Goal: Find specific page/section: Find specific page/section

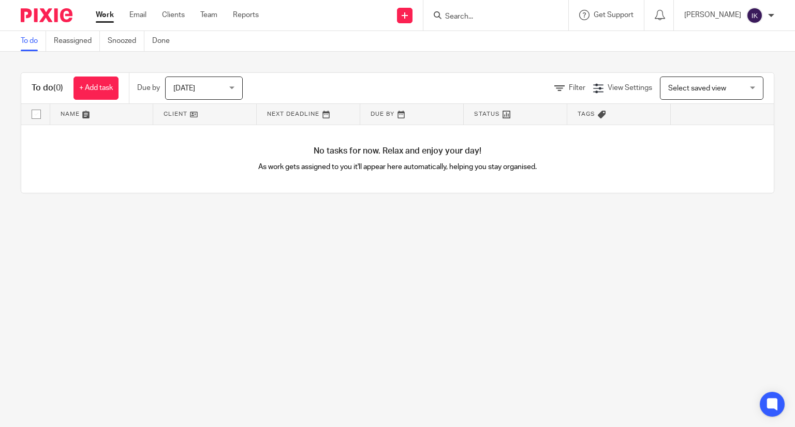
type input "p"
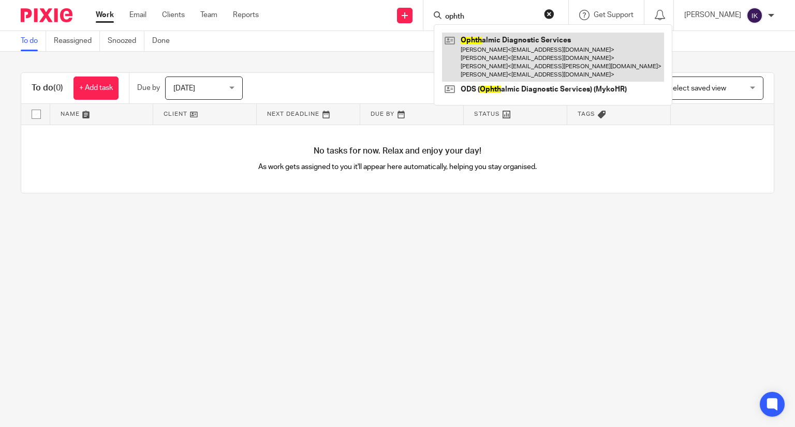
type input "ophth"
click at [534, 53] on link at bounding box center [553, 57] width 222 height 49
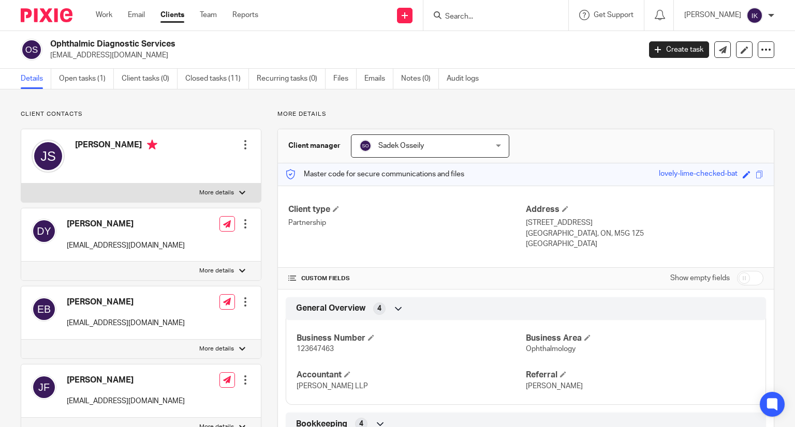
drag, startPoint x: 52, startPoint y: 43, endPoint x: 178, endPoint y: 42, distance: 125.8
click at [178, 42] on h2 "Ophthalmic Diagnostic Services" at bounding box center [283, 44] width 467 height 11
copy h2 "Ophthalmic Diagnostic Services"
drag, startPoint x: 548, startPoint y: 243, endPoint x: 518, endPoint y: 222, distance: 36.8
click at [518, 222] on div "Client type Partnership Address 700 University Avenue, Suite 3 Toronto, ON, M5G…" at bounding box center [526, 227] width 496 height 83
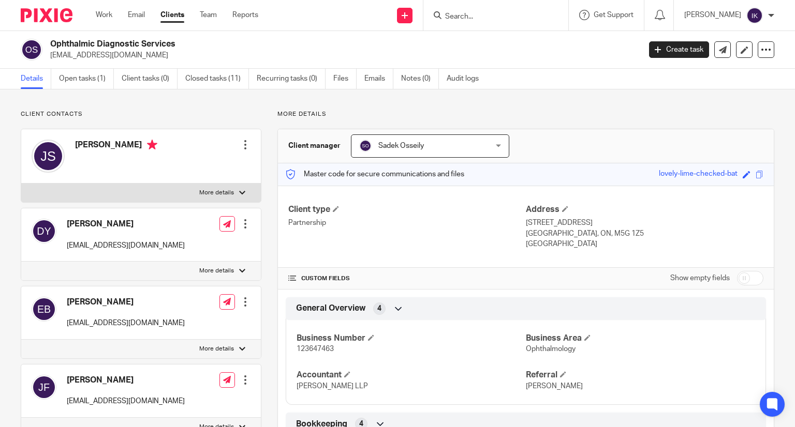
click at [556, 243] on p "[GEOGRAPHIC_DATA]" at bounding box center [645, 244] width 238 height 10
drag, startPoint x: 541, startPoint y: 240, endPoint x: 521, endPoint y: 224, distance: 25.8
click at [526, 224] on div "Address 700 University Avenue, Suite 3 Toronto, ON, M5G 1Z5 Canada" at bounding box center [645, 227] width 238 height 46
copy div "700 University Avenue, Suite 3 Toronto, ON, M5G 1Z5 Canada"
click at [493, 12] on input "Search" at bounding box center [490, 16] width 93 height 9
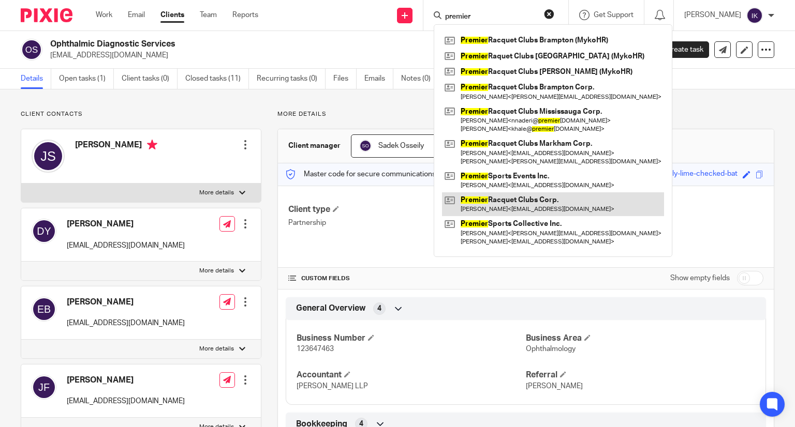
type input "premier"
click at [502, 199] on link at bounding box center [553, 205] width 222 height 24
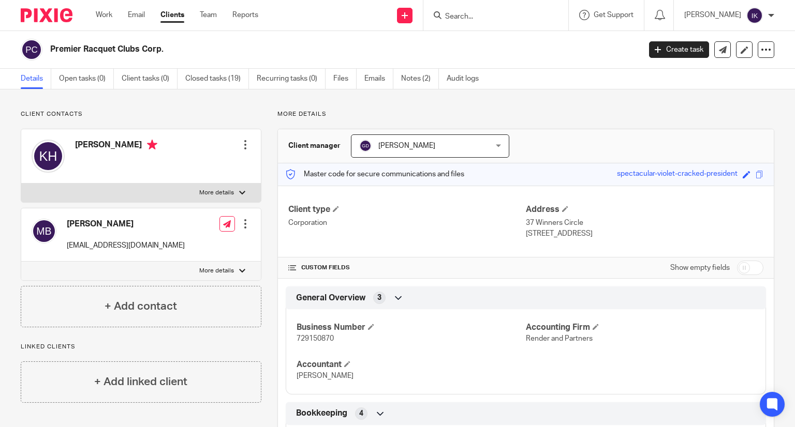
click at [492, 17] on input "Search" at bounding box center [490, 16] width 93 height 9
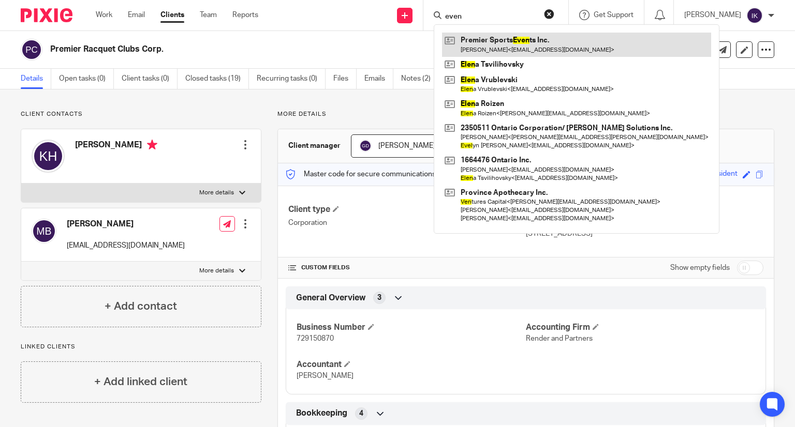
type input "even"
click at [530, 46] on link at bounding box center [576, 45] width 269 height 24
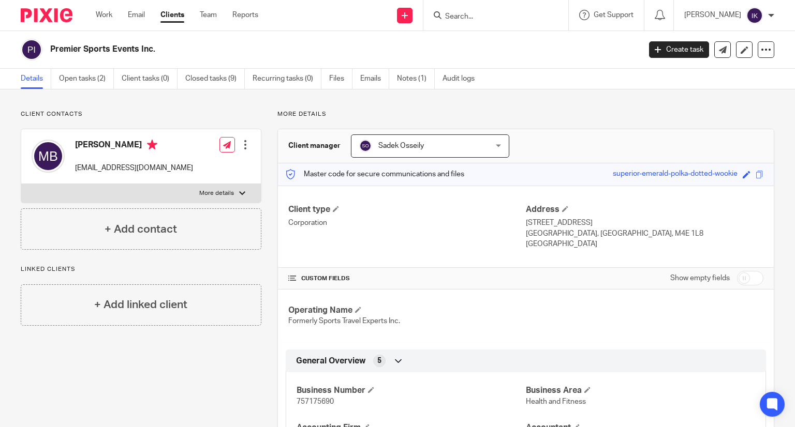
click at [496, 21] on input "Search" at bounding box center [490, 16] width 93 height 9
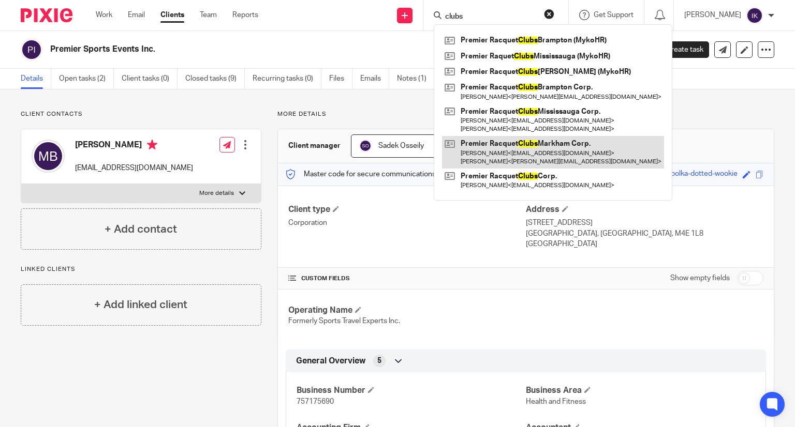
type input "clubs"
click at [503, 152] on link at bounding box center [553, 152] width 222 height 32
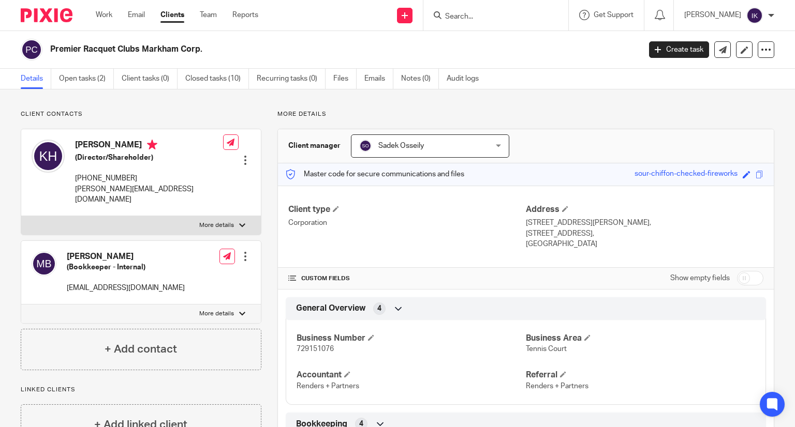
click at [507, 13] on input "Search" at bounding box center [490, 16] width 93 height 9
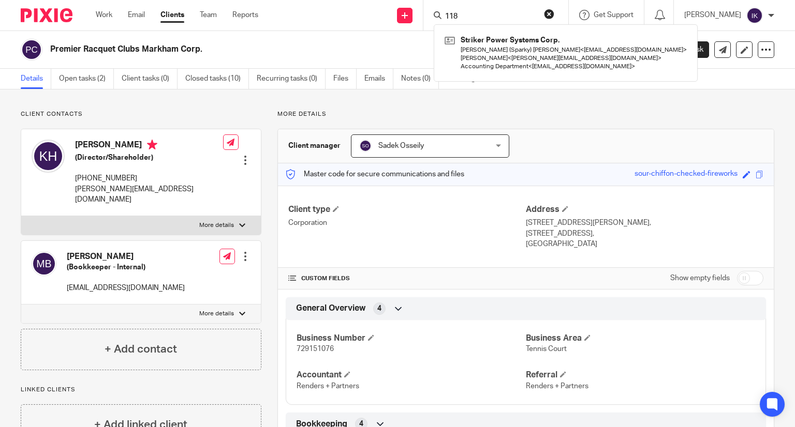
type input "118"
